Goal: Information Seeking & Learning: Learn about a topic

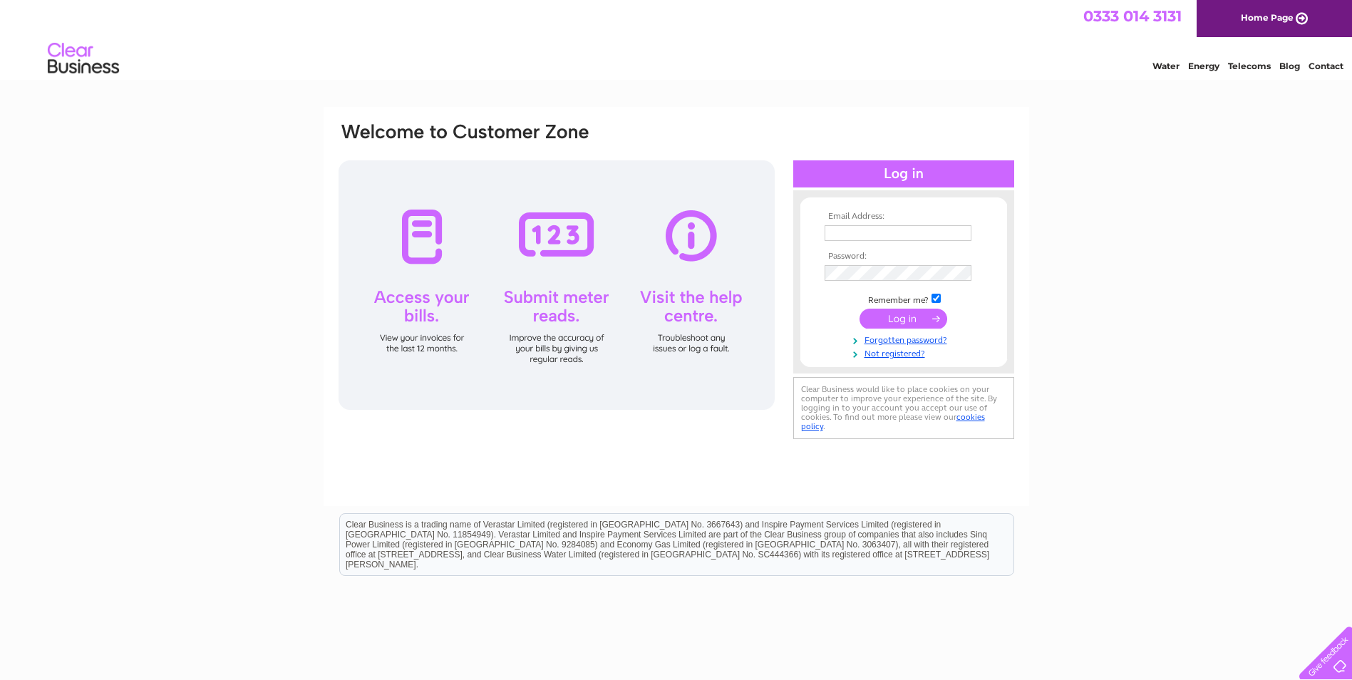
click at [902, 230] on input "text" at bounding box center [898, 233] width 147 height 16
type input "carterplantwigan@outlook.com"
click at [889, 321] on input "submit" at bounding box center [904, 320] width 88 height 20
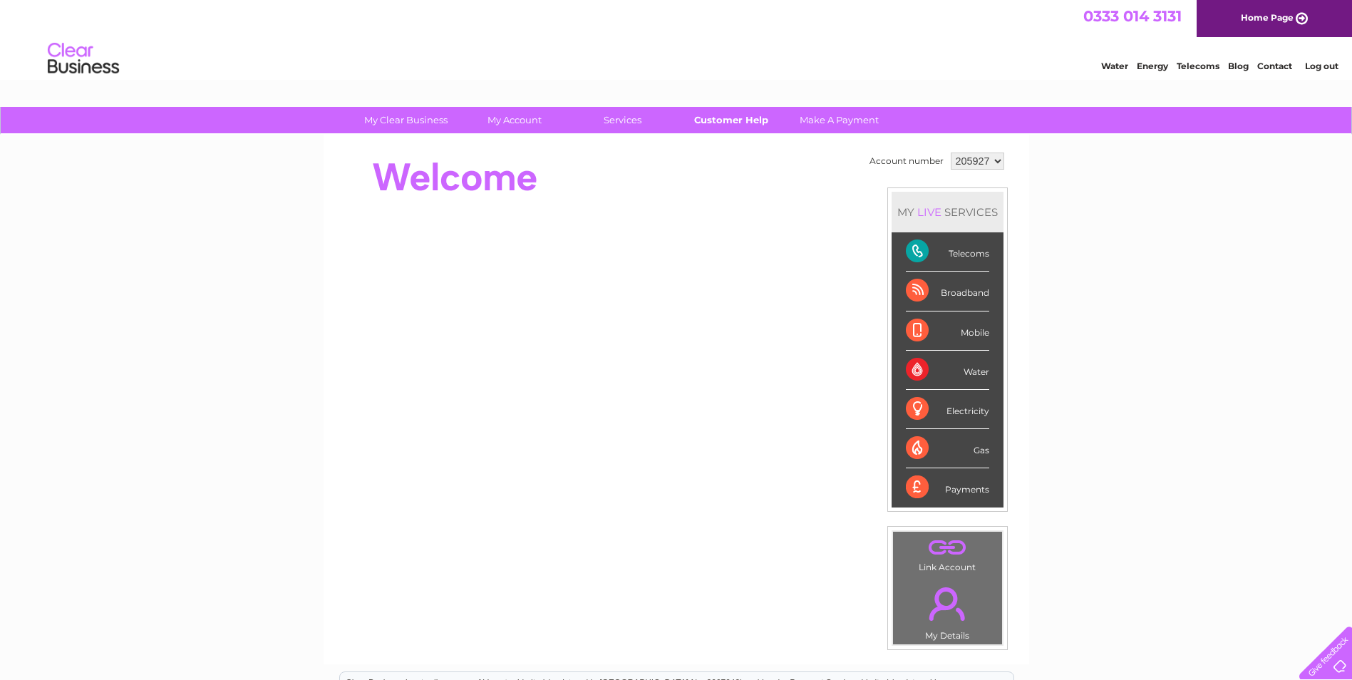
click at [725, 120] on link "Customer Help" at bounding box center [731, 120] width 118 height 26
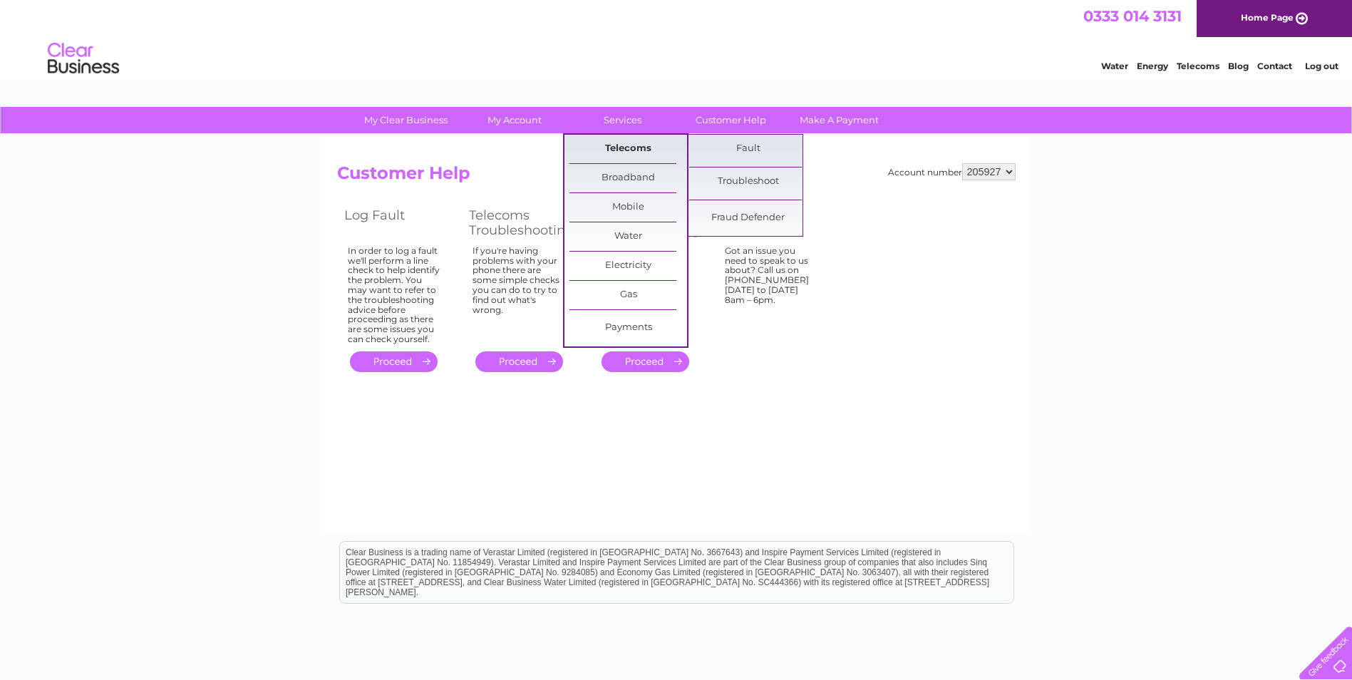
click at [632, 145] on link "Telecoms" at bounding box center [629, 149] width 118 height 29
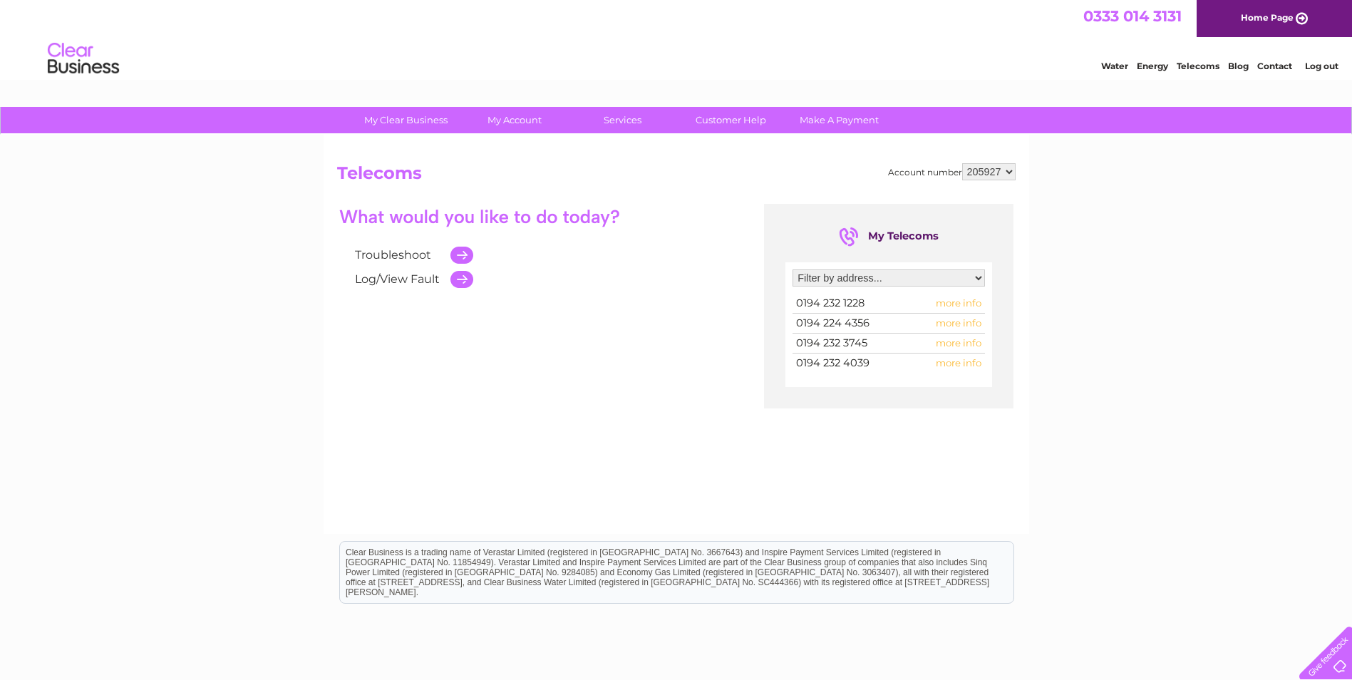
click at [960, 346] on span "more info" at bounding box center [959, 342] width 46 height 11
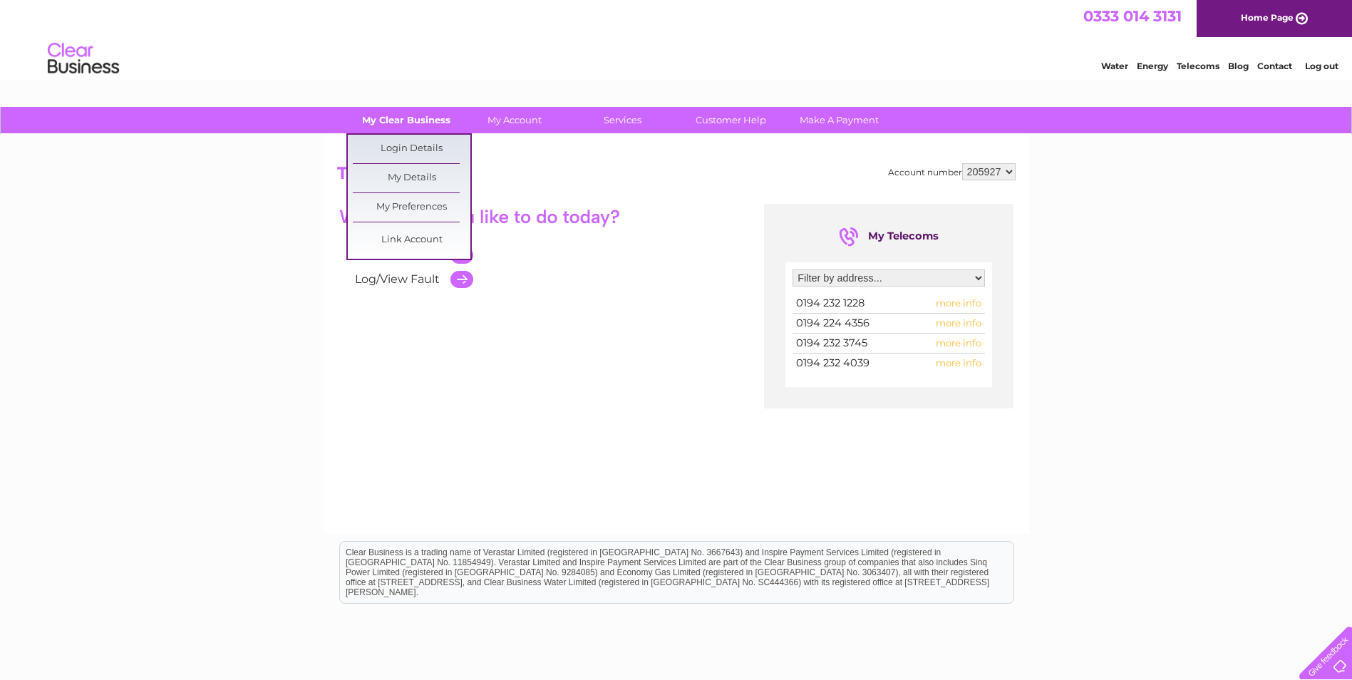
click at [424, 117] on link "My Clear Business" at bounding box center [406, 120] width 118 height 26
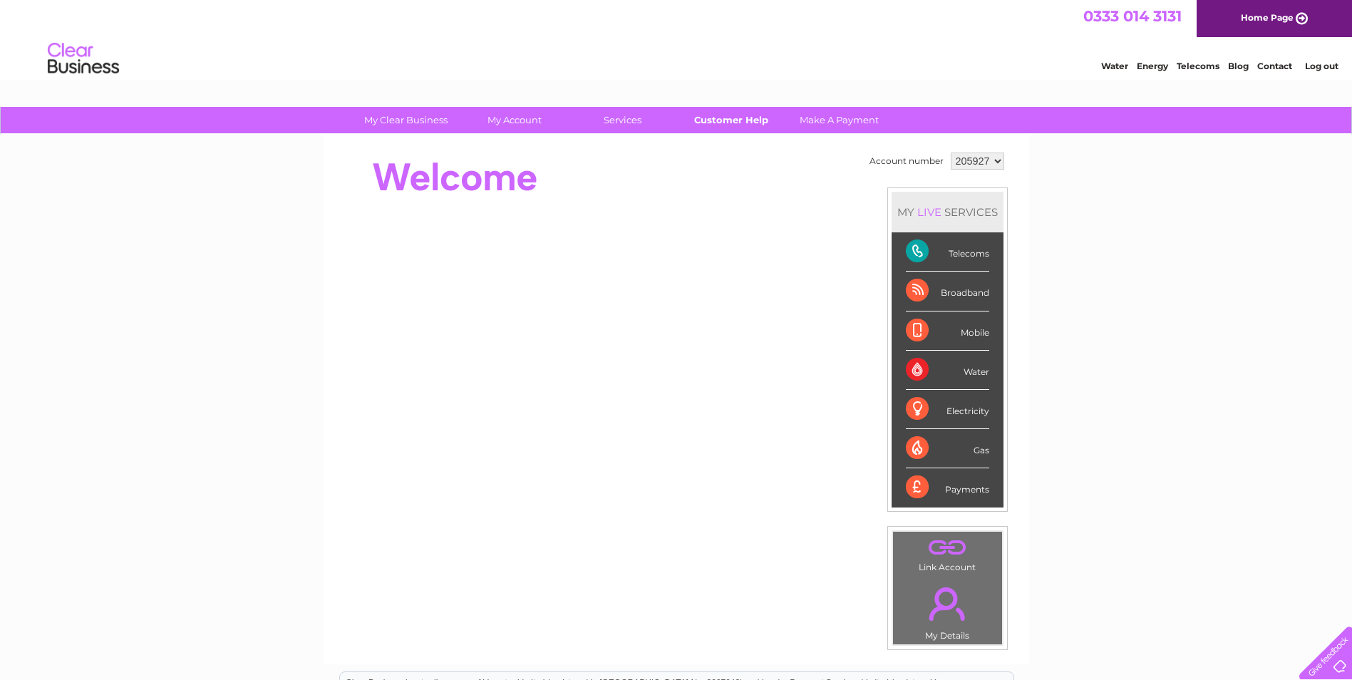
click at [750, 118] on link "Customer Help" at bounding box center [731, 120] width 118 height 26
